Goal: Information Seeking & Learning: Learn about a topic

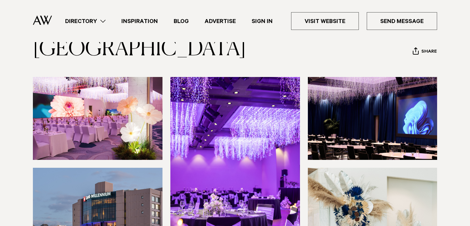
scroll to position [34, 0]
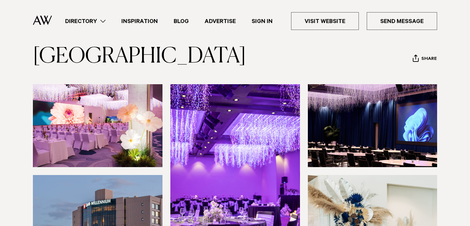
click at [92, 144] on img at bounding box center [98, 125] width 130 height 83
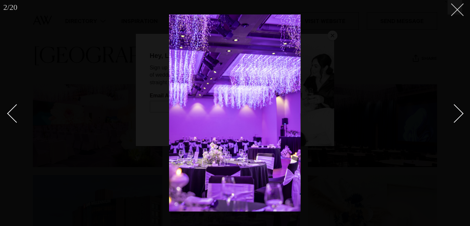
click at [454, 8] on icon at bounding box center [455, 7] width 8 height 8
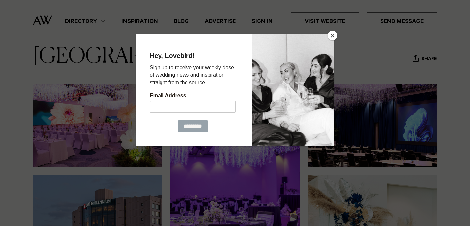
click at [332, 35] on button "Close" at bounding box center [332, 36] width 10 height 10
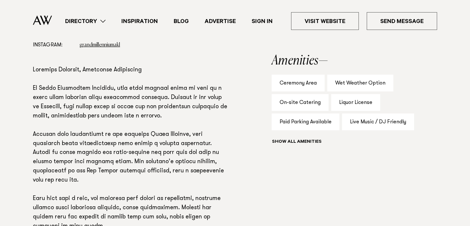
scroll to position [351, 0]
